Goal: Task Accomplishment & Management: Manage account settings

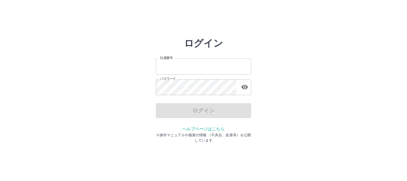
type input "*******"
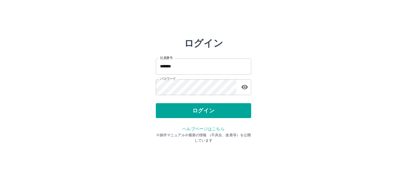
click at [191, 114] on div "ログイン" at bounding box center [203, 110] width 95 height 15
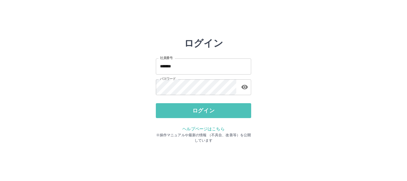
click at [191, 114] on button "ログイン" at bounding box center [203, 110] width 95 height 15
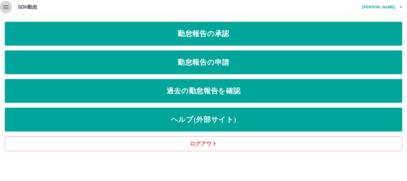
click at [7, 9] on icon "button" at bounding box center [5, 7] width 5 height 4
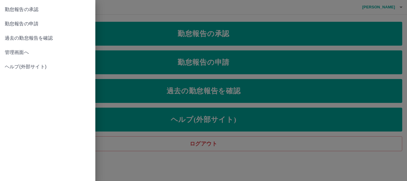
click at [177, 31] on div at bounding box center [203, 90] width 407 height 181
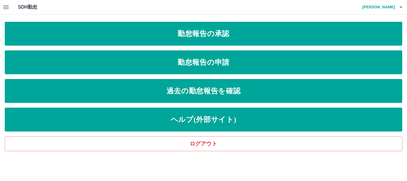
click at [177, 31] on link "勤怠報告の承認" at bounding box center [203, 34] width 397 height 24
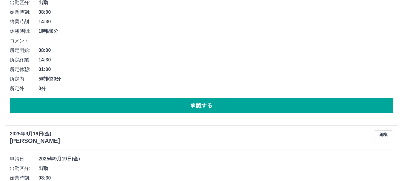
scroll to position [2340, 0]
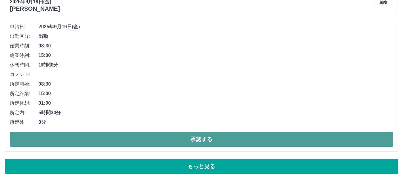
click at [222, 139] on button "承認する" at bounding box center [201, 139] width 383 height 15
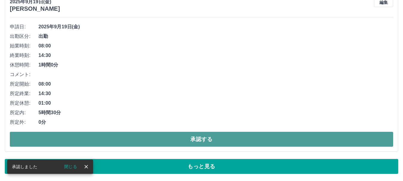
click at [260, 139] on button "承認する" at bounding box center [201, 139] width 383 height 15
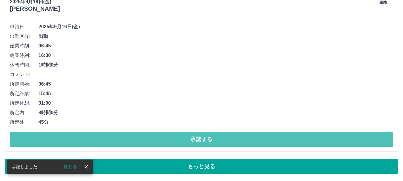
click at [260, 139] on button "承認する" at bounding box center [201, 139] width 383 height 15
click at [196, 135] on button "承認する" at bounding box center [201, 139] width 383 height 15
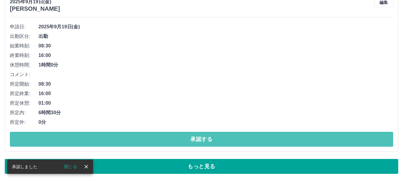
click at [196, 135] on button "承認する" at bounding box center [201, 139] width 383 height 15
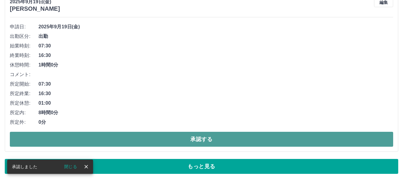
click at [205, 136] on button "承認する" at bounding box center [201, 139] width 383 height 15
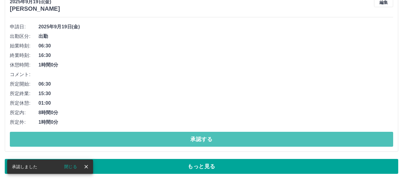
click at [205, 136] on button "承認する" at bounding box center [201, 139] width 383 height 15
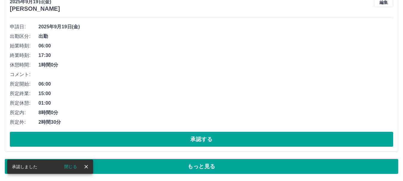
click at [205, 137] on button "承認する" at bounding box center [201, 139] width 383 height 15
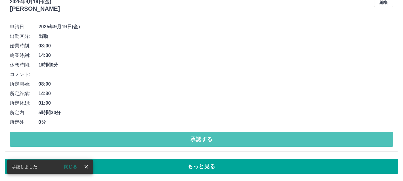
click at [205, 137] on button "承認する" at bounding box center [201, 139] width 383 height 15
click at [205, 138] on button "承認する" at bounding box center [201, 139] width 383 height 15
click at [206, 138] on button "承認する" at bounding box center [201, 139] width 383 height 15
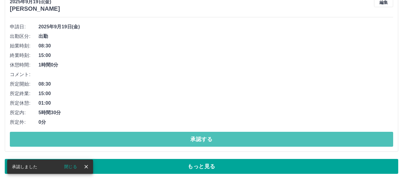
click at [206, 138] on button "承認する" at bounding box center [201, 139] width 383 height 15
click at [198, 142] on button "承認する" at bounding box center [201, 139] width 383 height 15
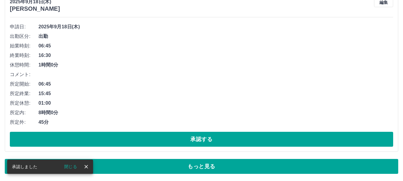
click at [198, 142] on button "承認する" at bounding box center [201, 139] width 383 height 15
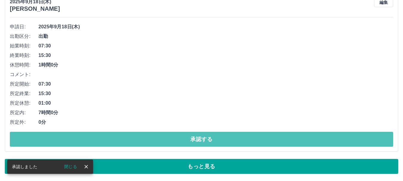
click at [198, 142] on button "承認する" at bounding box center [201, 139] width 383 height 15
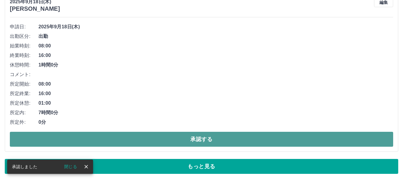
click at [198, 142] on button "承認する" at bounding box center [201, 139] width 383 height 15
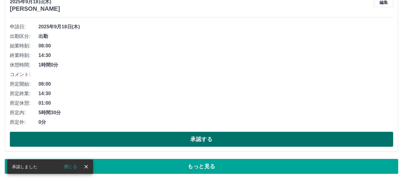
click at [199, 142] on button "承認する" at bounding box center [201, 139] width 383 height 15
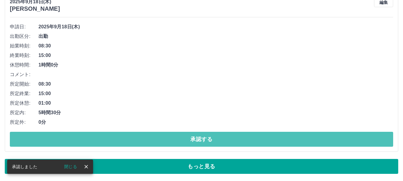
click at [200, 142] on button "承認する" at bounding box center [201, 139] width 383 height 15
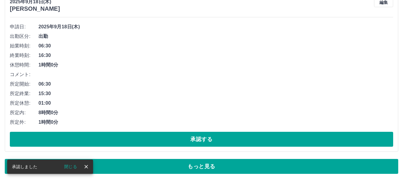
click at [200, 142] on button "承認する" at bounding box center [201, 139] width 383 height 15
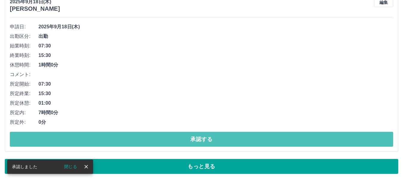
click at [200, 142] on button "承認する" at bounding box center [201, 139] width 383 height 15
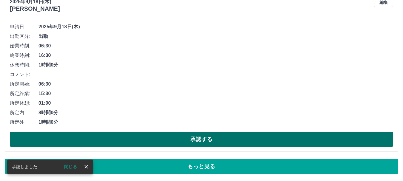
click at [201, 141] on button "承認する" at bounding box center [201, 139] width 383 height 15
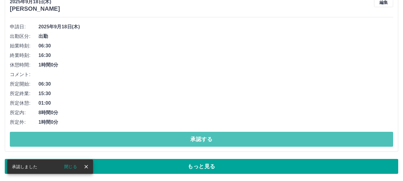
click at [201, 141] on button "承認する" at bounding box center [201, 139] width 383 height 15
click at [198, 138] on button "承認する" at bounding box center [201, 139] width 383 height 15
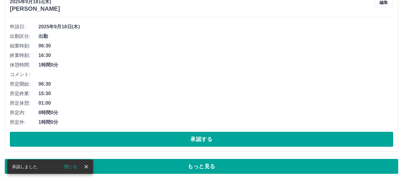
click at [199, 139] on button "承認する" at bounding box center [201, 139] width 383 height 15
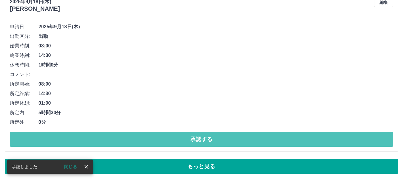
click at [199, 139] on button "承認する" at bounding box center [201, 139] width 383 height 15
click at [196, 137] on button "承認する" at bounding box center [201, 139] width 383 height 15
click at [197, 139] on button "承認する" at bounding box center [201, 139] width 383 height 15
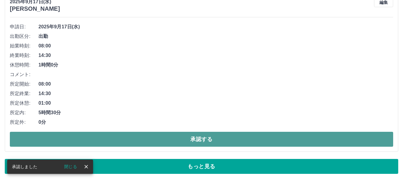
click at [205, 136] on button "承認する" at bounding box center [201, 139] width 383 height 15
click at [230, 137] on button "承認する" at bounding box center [201, 139] width 383 height 15
click at [201, 143] on button "承認する" at bounding box center [201, 139] width 383 height 15
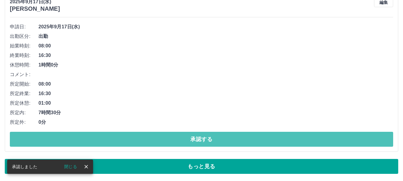
click at [199, 141] on button "承認する" at bounding box center [201, 139] width 383 height 15
click at [205, 139] on button "承認する" at bounding box center [201, 139] width 383 height 15
click at [202, 140] on button "承認する" at bounding box center [201, 139] width 383 height 15
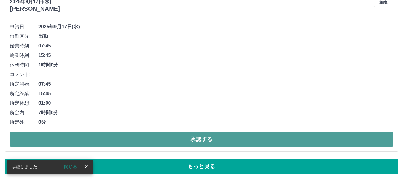
click at [213, 136] on button "承認する" at bounding box center [201, 139] width 383 height 15
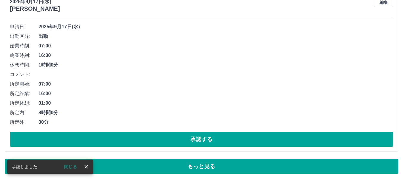
click at [204, 143] on button "承認する" at bounding box center [201, 139] width 383 height 15
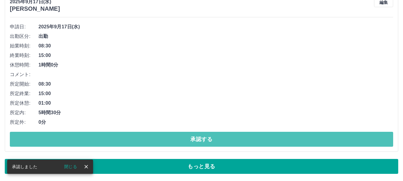
click at [206, 141] on button "承認する" at bounding box center [201, 139] width 383 height 15
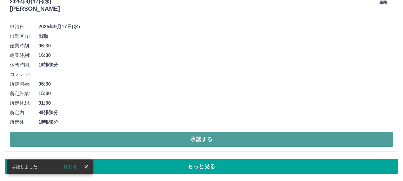
click at [212, 141] on button "承認する" at bounding box center [201, 139] width 383 height 15
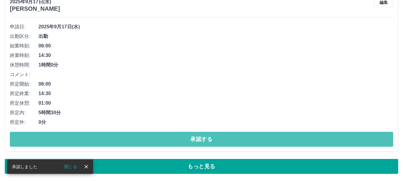
click at [214, 140] on button "承認する" at bounding box center [201, 139] width 383 height 15
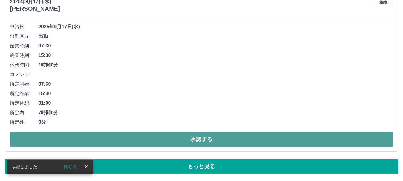
click at [204, 140] on button "承認する" at bounding box center [201, 139] width 383 height 15
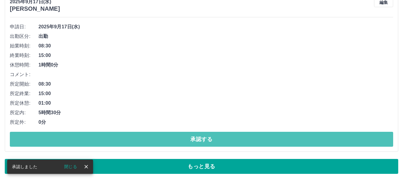
click at [204, 140] on button "承認する" at bounding box center [201, 139] width 383 height 15
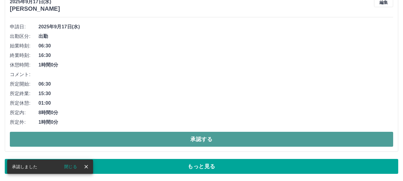
click at [203, 140] on button "承認する" at bounding box center [201, 139] width 383 height 15
click at [219, 142] on button "承認する" at bounding box center [201, 139] width 383 height 15
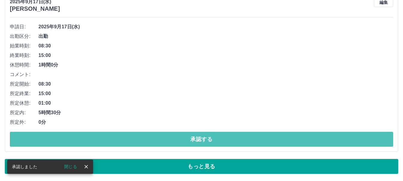
click at [208, 142] on button "承認する" at bounding box center [201, 139] width 383 height 15
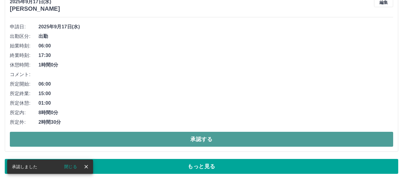
click at [210, 142] on button "承認する" at bounding box center [201, 139] width 383 height 15
click at [213, 141] on button "承認する" at bounding box center [201, 139] width 383 height 15
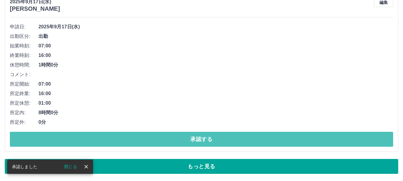
click at [213, 141] on button "承認する" at bounding box center [201, 139] width 383 height 15
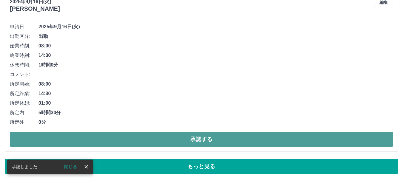
click at [206, 139] on button "承認する" at bounding box center [201, 139] width 383 height 15
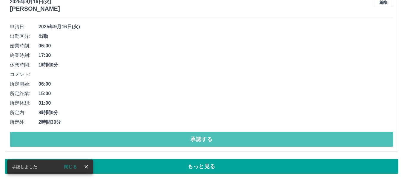
click at [205, 139] on button "承認する" at bounding box center [201, 139] width 383 height 15
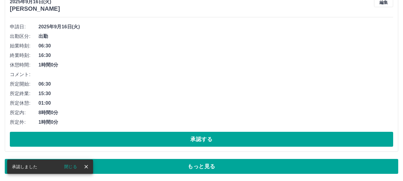
click at [205, 139] on button "承認する" at bounding box center [201, 139] width 383 height 15
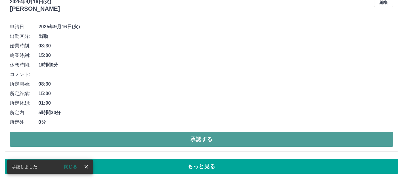
click at [208, 142] on button "承認する" at bounding box center [201, 139] width 383 height 15
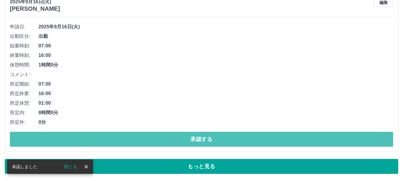
click at [208, 141] on button "承認する" at bounding box center [201, 139] width 383 height 15
click at [207, 138] on button "承認する" at bounding box center [201, 139] width 383 height 15
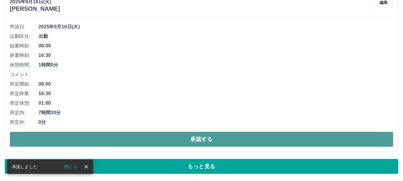
click at [207, 141] on button "承認する" at bounding box center [201, 139] width 383 height 15
click at [211, 141] on button "承認する" at bounding box center [201, 139] width 383 height 15
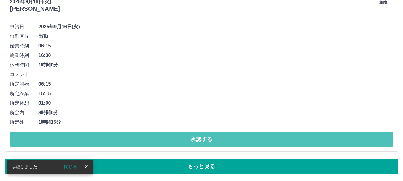
click at [210, 142] on button "承認する" at bounding box center [201, 139] width 383 height 15
click at [211, 140] on button "承認する" at bounding box center [201, 139] width 383 height 15
click at [200, 141] on button "承認する" at bounding box center [201, 139] width 383 height 15
click at [205, 138] on button "承認する" at bounding box center [201, 139] width 383 height 15
click at [207, 141] on button "承認する" at bounding box center [201, 139] width 383 height 15
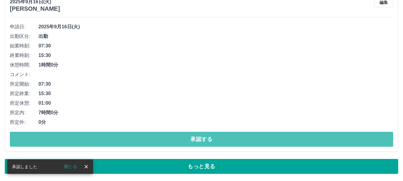
click at [205, 143] on button "承認する" at bounding box center [201, 139] width 383 height 15
click at [210, 141] on button "承認する" at bounding box center [201, 139] width 383 height 15
click at [210, 139] on button "承認する" at bounding box center [201, 139] width 383 height 15
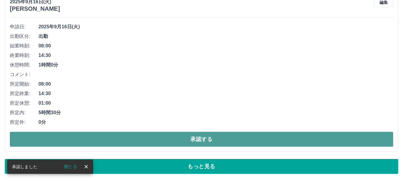
click at [206, 140] on button "承認する" at bounding box center [201, 139] width 383 height 15
click at [214, 139] on button "承認する" at bounding box center [201, 139] width 383 height 15
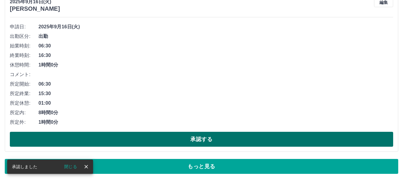
click at [203, 142] on button "承認する" at bounding box center [201, 139] width 383 height 15
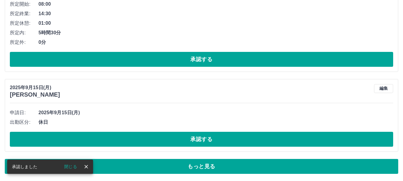
scroll to position [2254, 0]
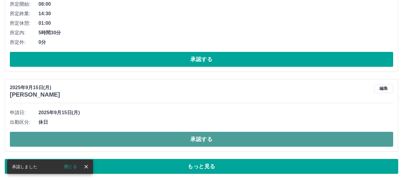
click at [203, 139] on button "承認する" at bounding box center [201, 139] width 383 height 15
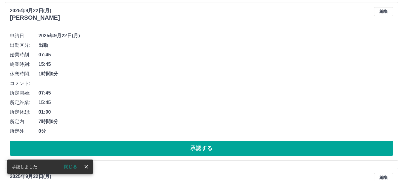
scroll to position [0, 0]
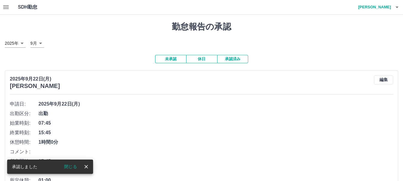
click at [199, 60] on button "休日" at bounding box center [201, 59] width 31 height 8
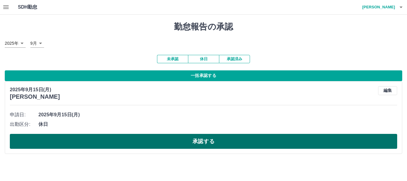
click at [160, 142] on button "承認する" at bounding box center [203, 141] width 387 height 15
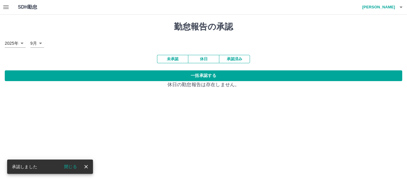
click at [172, 60] on button "未承認" at bounding box center [172, 59] width 31 height 8
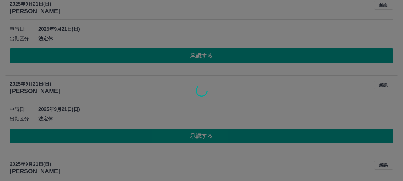
scroll to position [2254, 0]
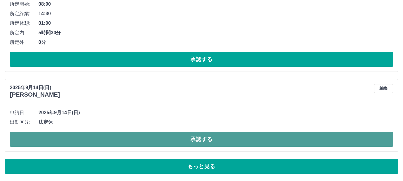
click at [128, 143] on button "承認する" at bounding box center [201, 139] width 383 height 15
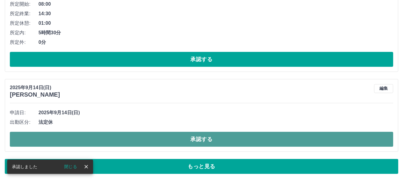
click at [181, 139] on button "承認する" at bounding box center [201, 139] width 383 height 15
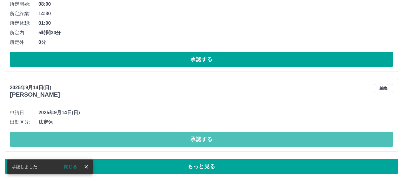
click at [183, 140] on button "承認する" at bounding box center [201, 139] width 383 height 15
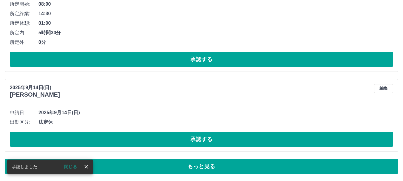
click at [205, 143] on button "承認する" at bounding box center [201, 139] width 383 height 15
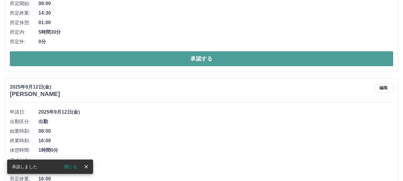
click at [188, 62] on button "承認する" at bounding box center [201, 58] width 383 height 15
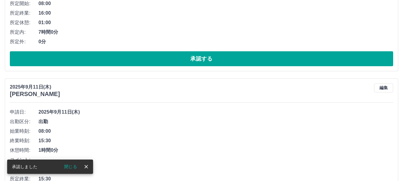
scroll to position [2088, 0]
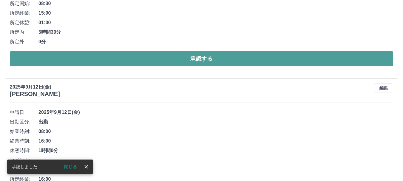
click at [203, 57] on button "承認する" at bounding box center [201, 58] width 383 height 15
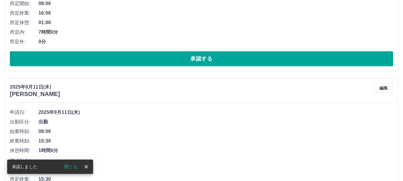
scroll to position [1922, 0]
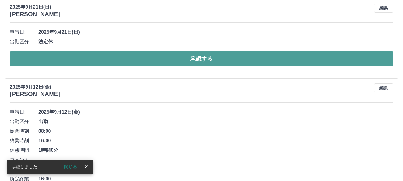
click at [205, 61] on button "承認する" at bounding box center [201, 58] width 383 height 15
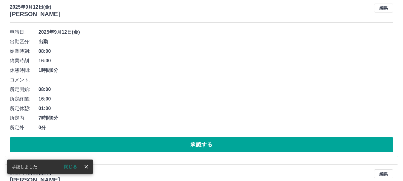
scroll to position [1842, 0]
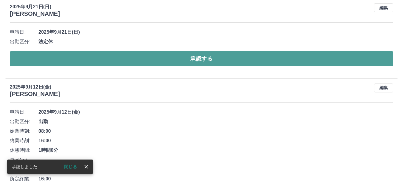
click at [213, 60] on button "承認する" at bounding box center [201, 58] width 383 height 15
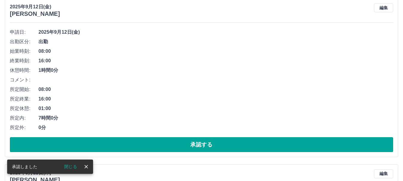
scroll to position [1762, 0]
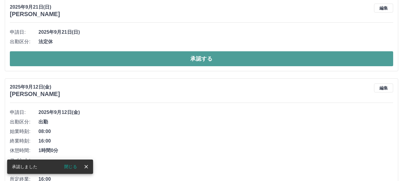
click at [208, 59] on button "承認する" at bounding box center [201, 58] width 383 height 15
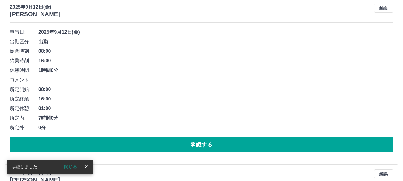
scroll to position [1682, 0]
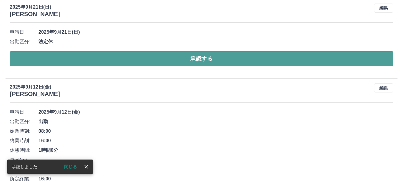
click at [206, 62] on button "承認する" at bounding box center [201, 58] width 383 height 15
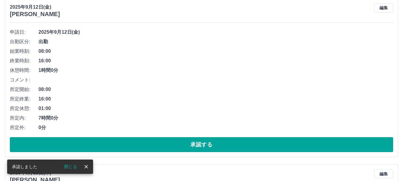
scroll to position [1603, 0]
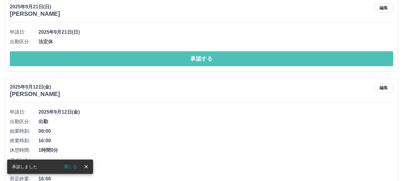
click at [206, 62] on button "承認する" at bounding box center [201, 58] width 383 height 15
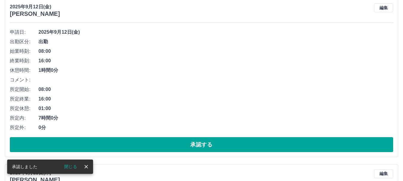
scroll to position [1522, 0]
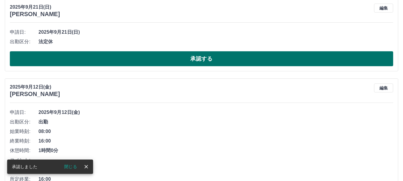
click at [201, 60] on button "承認する" at bounding box center [201, 58] width 383 height 15
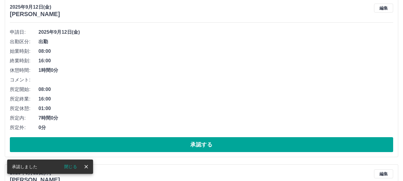
scroll to position [1443, 0]
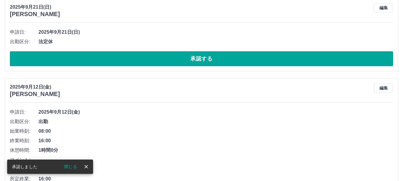
click at [213, 62] on button "承認する" at bounding box center [201, 58] width 383 height 15
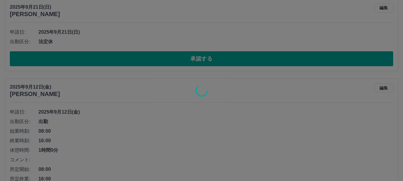
scroll to position [1363, 0]
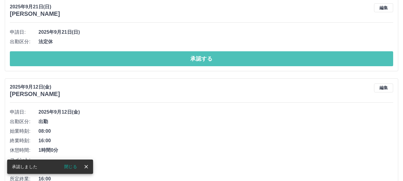
click at [198, 64] on button "承認する" at bounding box center [201, 58] width 383 height 15
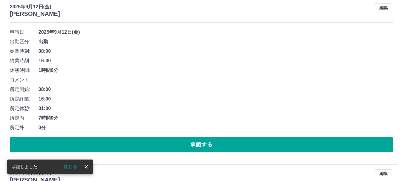
scroll to position [1283, 0]
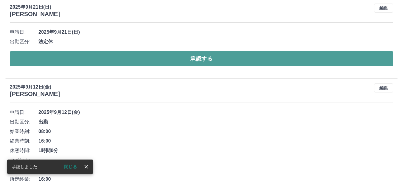
click at [206, 63] on button "承認する" at bounding box center [201, 58] width 383 height 15
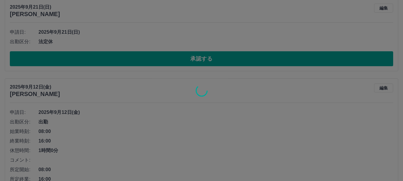
scroll to position [1203, 0]
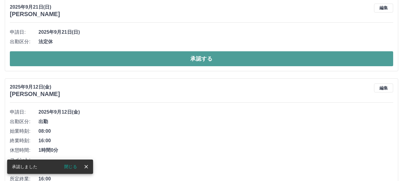
click at [197, 59] on button "承認する" at bounding box center [201, 58] width 383 height 15
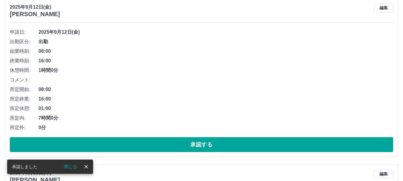
scroll to position [1123, 0]
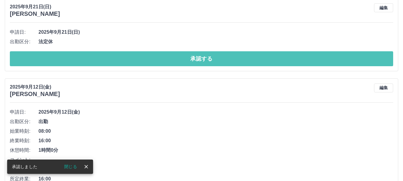
click at [207, 62] on button "承認する" at bounding box center [201, 58] width 383 height 15
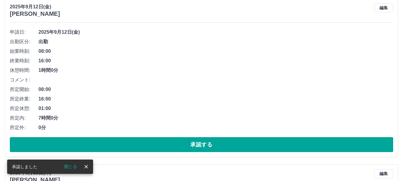
scroll to position [1043, 0]
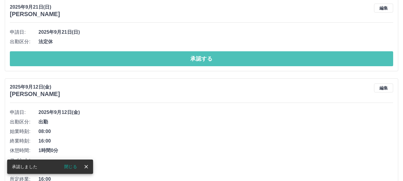
click at [195, 61] on button "承認する" at bounding box center [201, 58] width 383 height 15
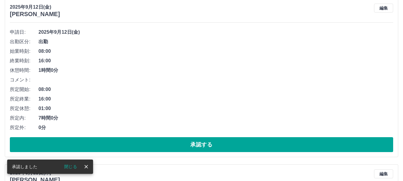
scroll to position [963, 0]
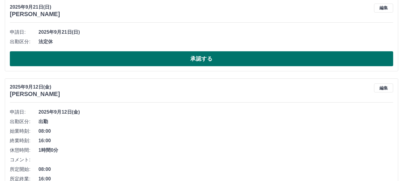
click at [228, 60] on button "承認する" at bounding box center [201, 58] width 383 height 15
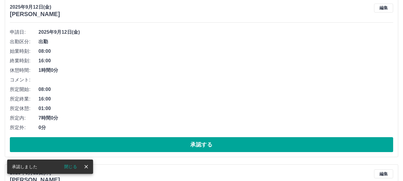
scroll to position [883, 0]
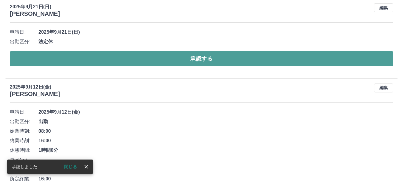
click at [222, 59] on button "承認する" at bounding box center [201, 58] width 383 height 15
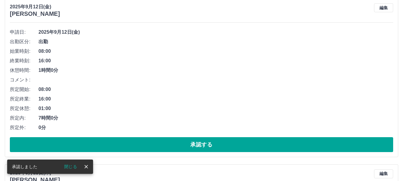
scroll to position [803, 0]
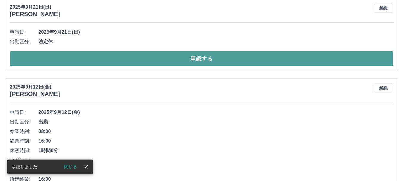
click at [203, 62] on button "承認する" at bounding box center [201, 58] width 383 height 15
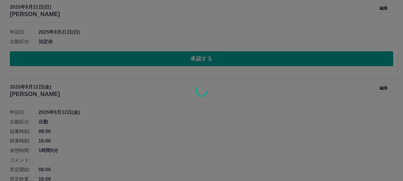
scroll to position [723, 0]
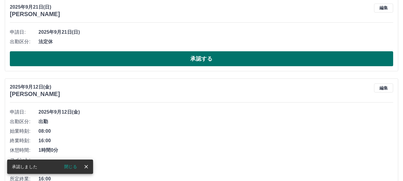
click at [209, 60] on button "承認する" at bounding box center [201, 58] width 383 height 15
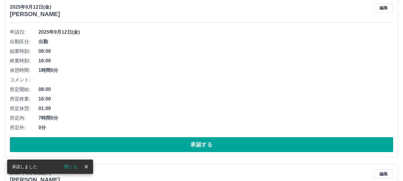
scroll to position [643, 0]
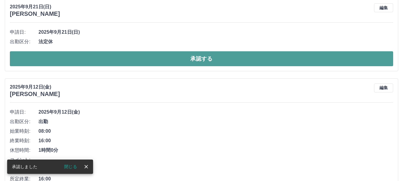
click at [193, 58] on button "承認する" at bounding box center [201, 58] width 383 height 15
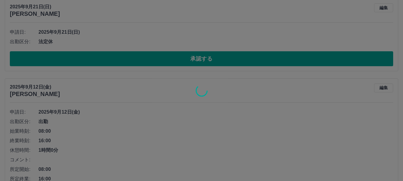
scroll to position [563, 0]
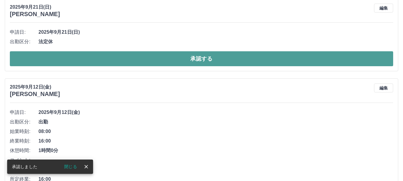
click at [207, 60] on button "承認する" at bounding box center [201, 58] width 383 height 15
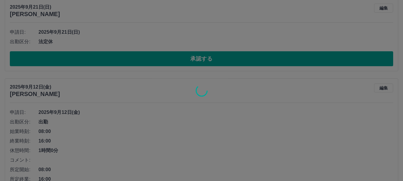
scroll to position [483, 0]
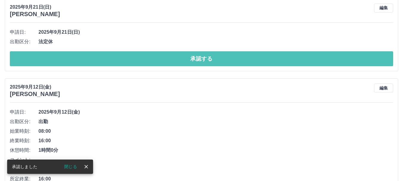
click at [204, 64] on button "承認する" at bounding box center [201, 58] width 383 height 15
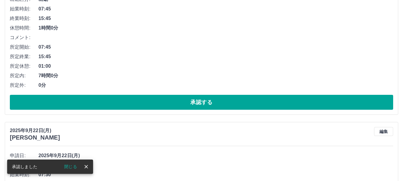
scroll to position [118, 0]
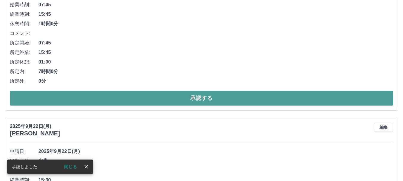
click at [203, 102] on button "承認する" at bounding box center [201, 98] width 383 height 15
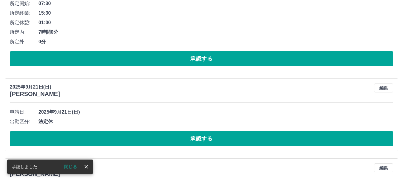
scroll to position [176, 0]
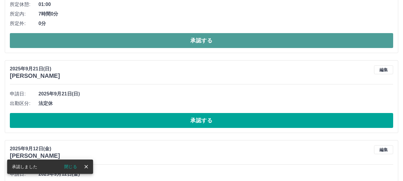
click at [179, 41] on button "承認する" at bounding box center [201, 40] width 383 height 15
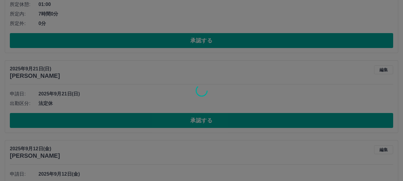
scroll to position [10, 0]
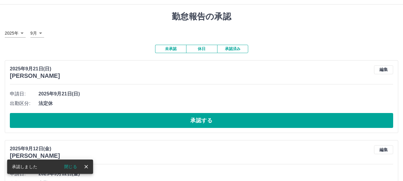
click at [182, 123] on div at bounding box center [201, 90] width 403 height 181
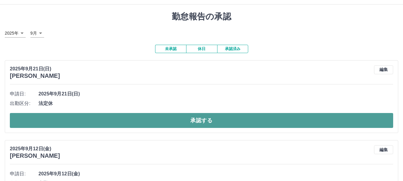
click at [190, 119] on button "承認する" at bounding box center [201, 120] width 383 height 15
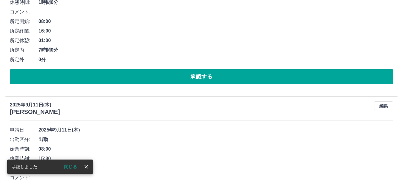
scroll to position [147, 0]
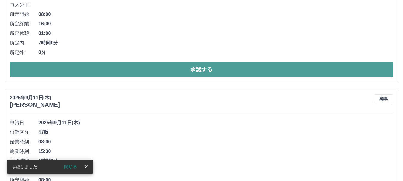
click at [198, 74] on button "承認する" at bounding box center [201, 69] width 383 height 15
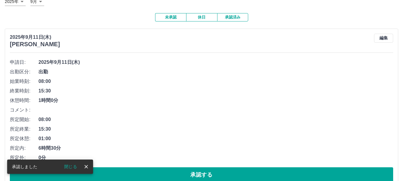
scroll to position [56, 0]
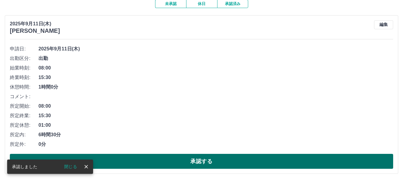
click at [207, 161] on button "承認する" at bounding box center [201, 161] width 383 height 15
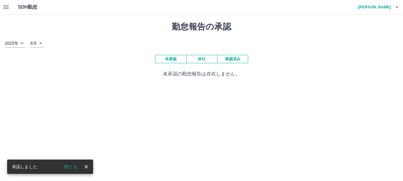
scroll to position [0, 0]
click at [283, 83] on div "勤怠報告の承認 2025年 **** 9月 * 未承認 休日 承認済み 未承認の勤怠報告は存在しません。" at bounding box center [203, 50] width 407 height 70
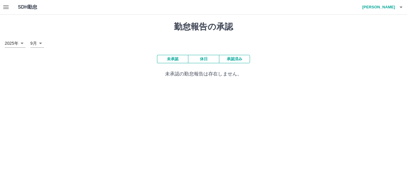
click at [6, 4] on icon "button" at bounding box center [5, 7] width 7 height 7
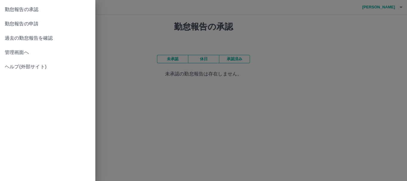
click at [26, 50] on span "管理画面へ" at bounding box center [48, 52] width 86 height 7
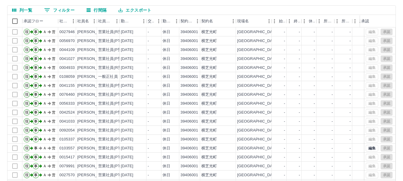
scroll to position [71, 0]
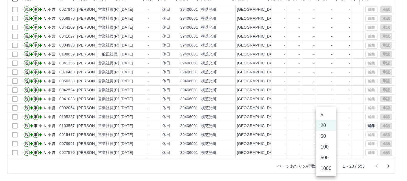
click at [330, 166] on body "SDH勤怠 安東　めぐみ 勤務実績承認 前月 2025年09月 次月 今月 月選択 承認モード 削除モード 一括承認 列一覧 0 フィルター 行間隔 エクスポ…" at bounding box center [203, 55] width 407 height 252
click at [323, 156] on li "500" at bounding box center [326, 157] width 20 height 11
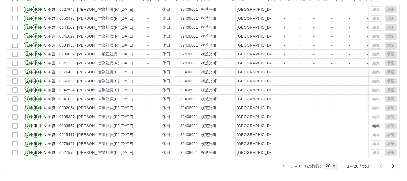
type input "***"
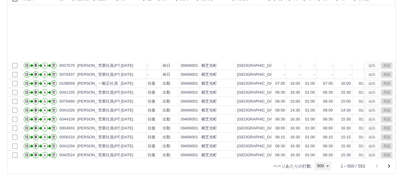
scroll to position [4321, 0]
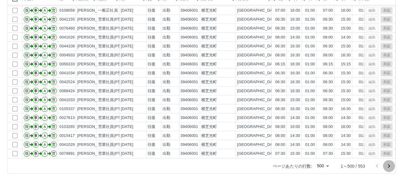
click at [388, 166] on icon "次のページへ" at bounding box center [388, 165] width 7 height 7
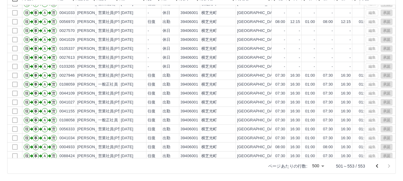
scroll to position [223, 0]
